Goal: Find specific page/section: Find specific page/section

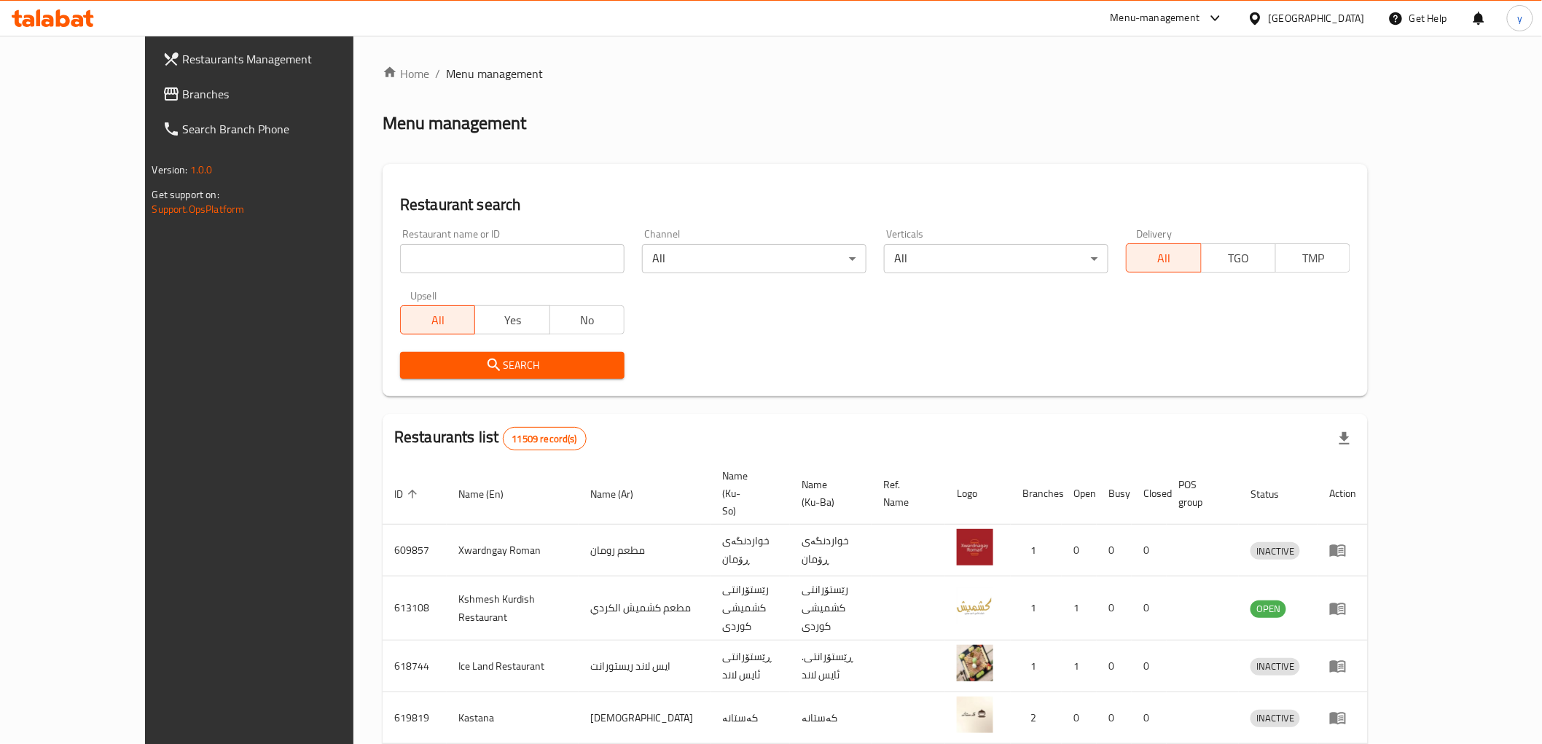
click at [404, 263] on input "search" at bounding box center [512, 258] width 224 height 29
paste input "776500"
type input "776500"
click at [412, 356] on span "Search" at bounding box center [512, 365] width 201 height 18
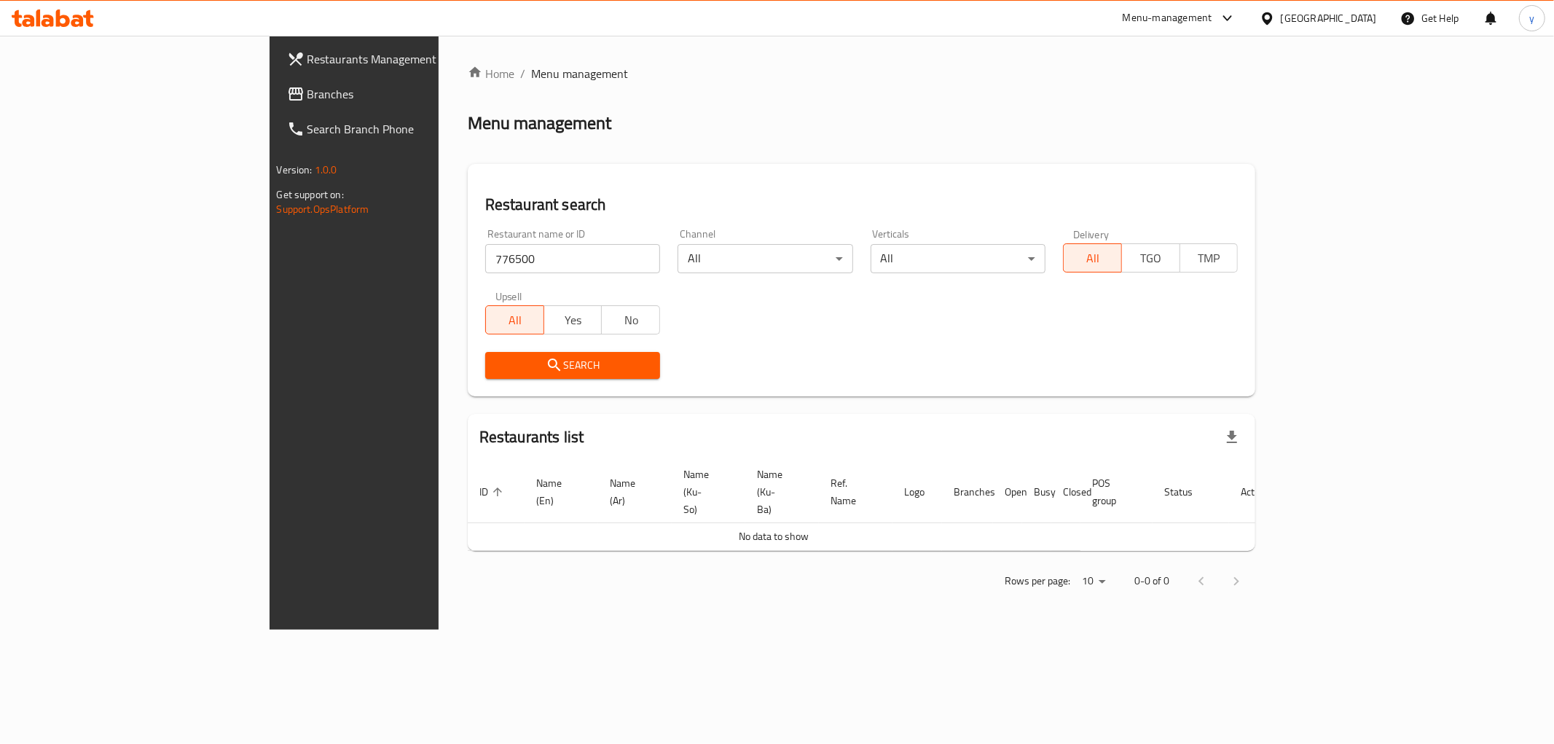
click at [308, 93] on span "Branches" at bounding box center [413, 93] width 210 height 17
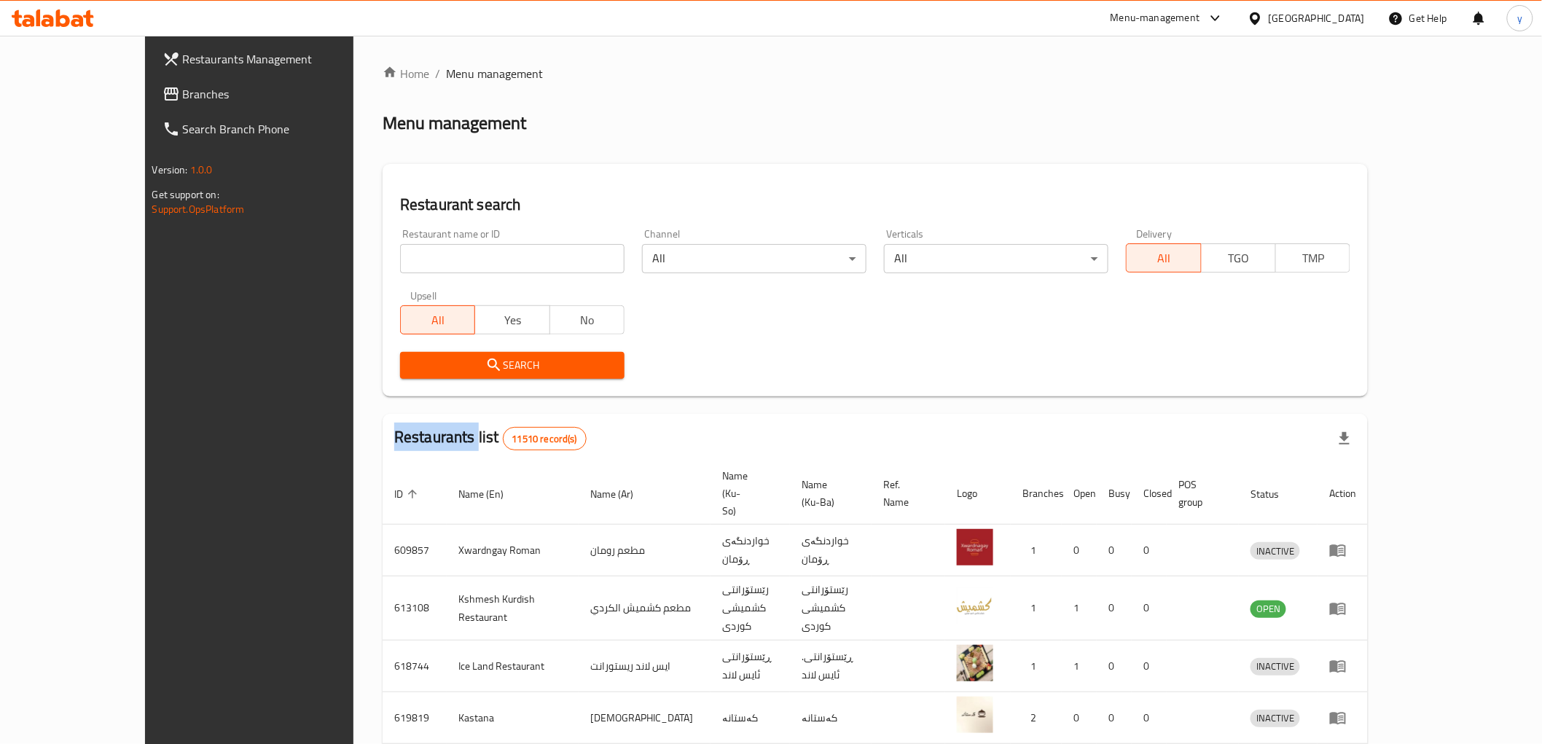
click at [472, 242] on div "Home / Menu management Menu management Restaurant search Restaurant name or ID …" at bounding box center [875, 584] width 985 height 1039
click at [472, 242] on div "Restaurant name or ID Restaurant name or ID" at bounding box center [512, 251] width 224 height 44
click at [466, 259] on input "search" at bounding box center [512, 258] width 224 height 29
paste input "776551"
type input "776551"
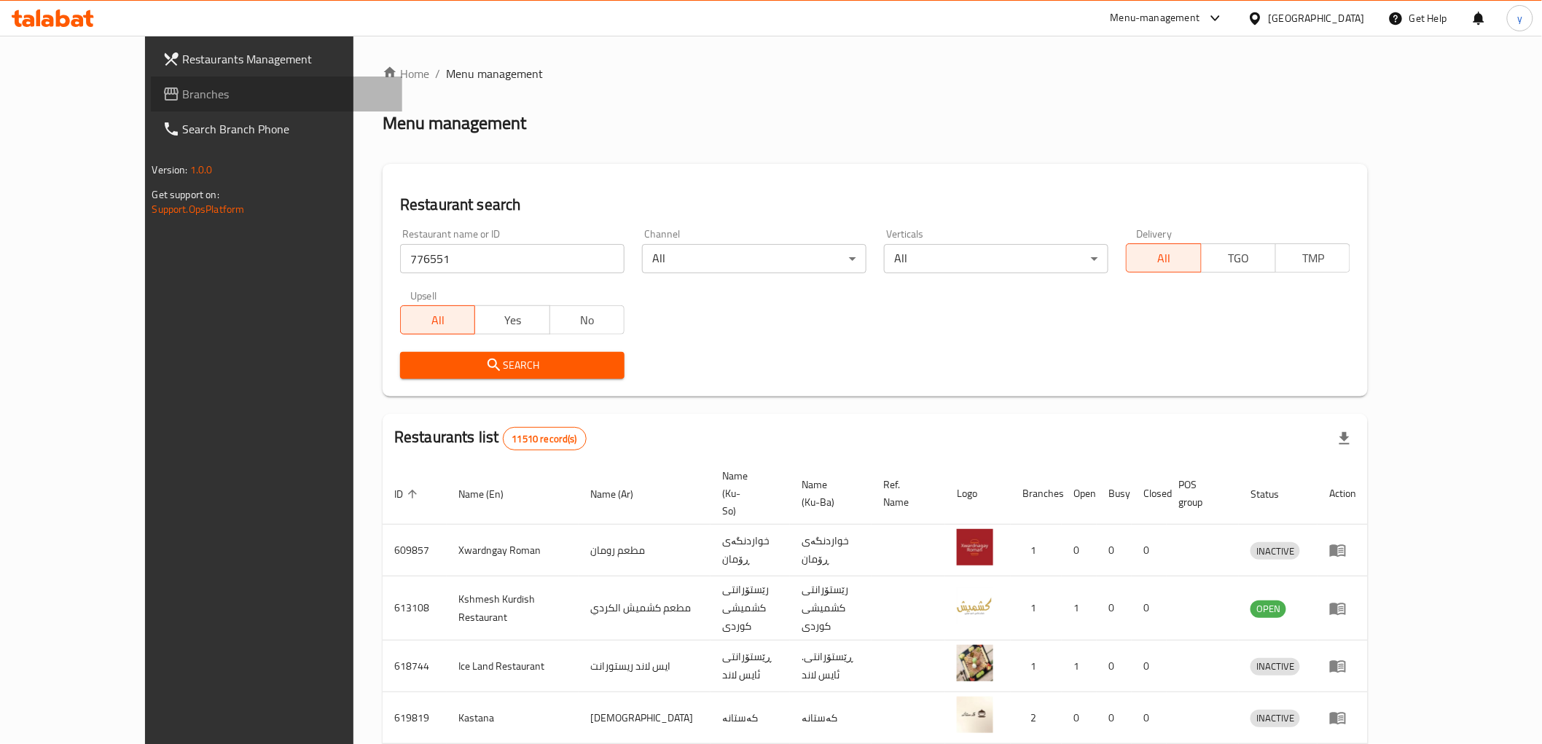
click at [191, 90] on span "Branches" at bounding box center [287, 93] width 208 height 17
